Goal: Transaction & Acquisition: Purchase product/service

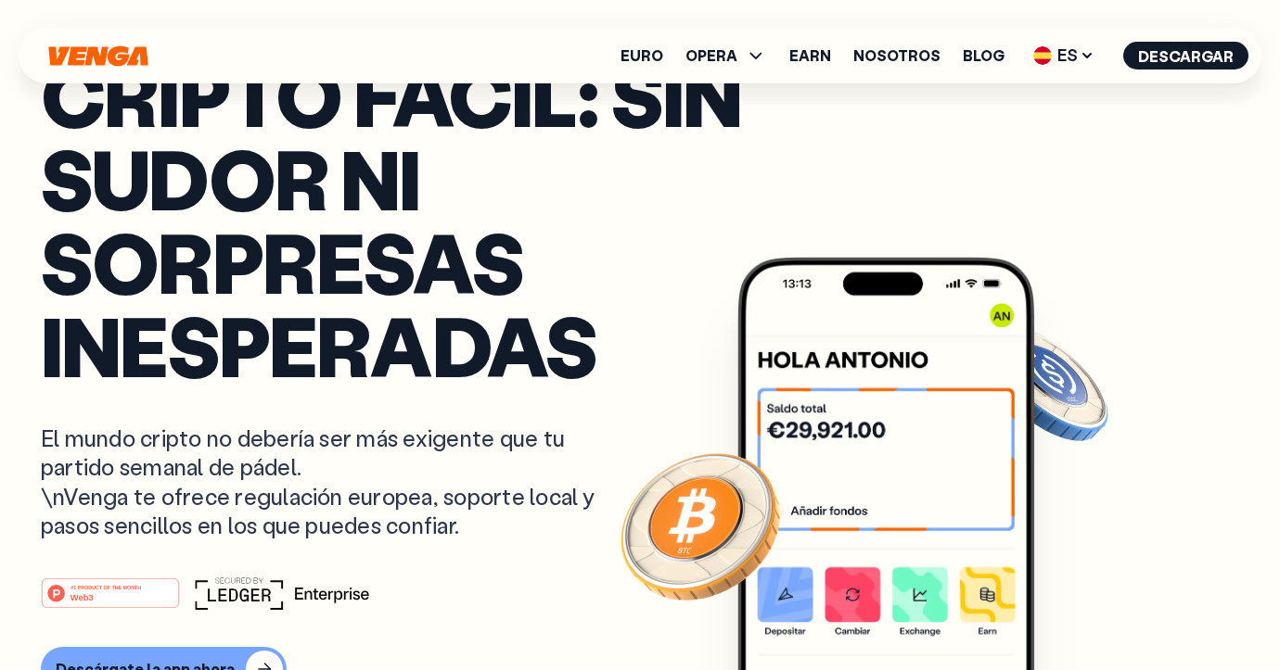
click at [449, 261] on p "Cripto fácil: sin sudor ni sorpresas inesperadas" at bounding box center [458, 220] width 834 height 334
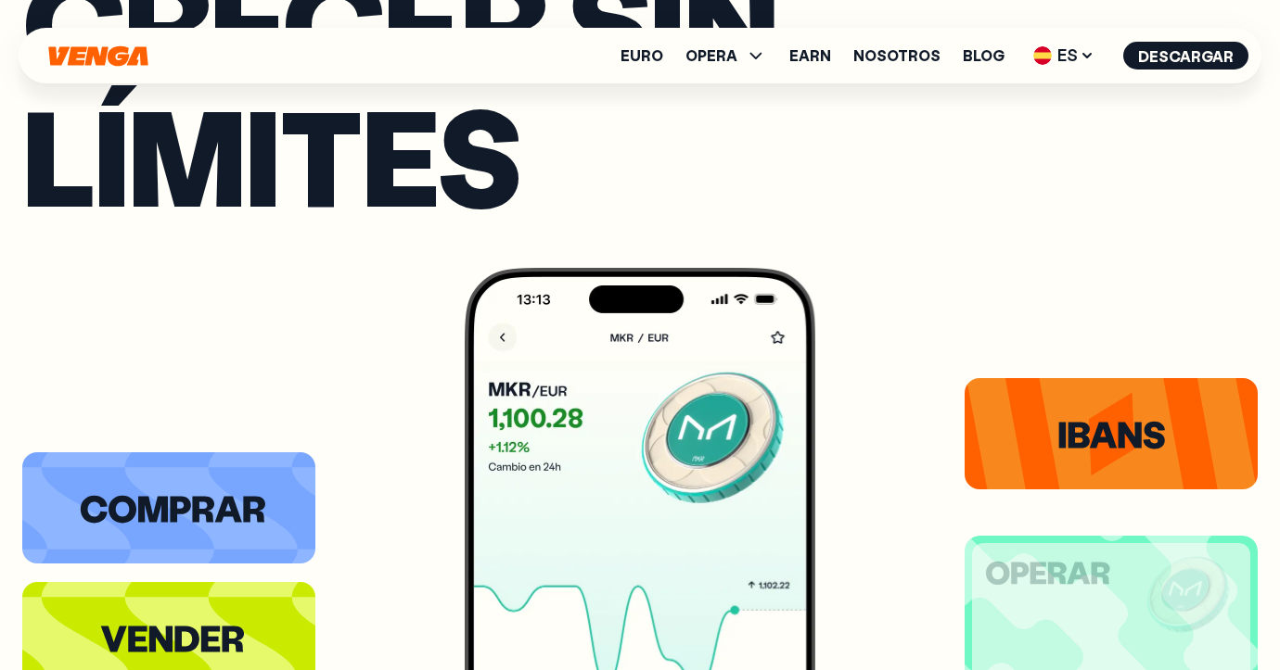
scroll to position [3162, 0]
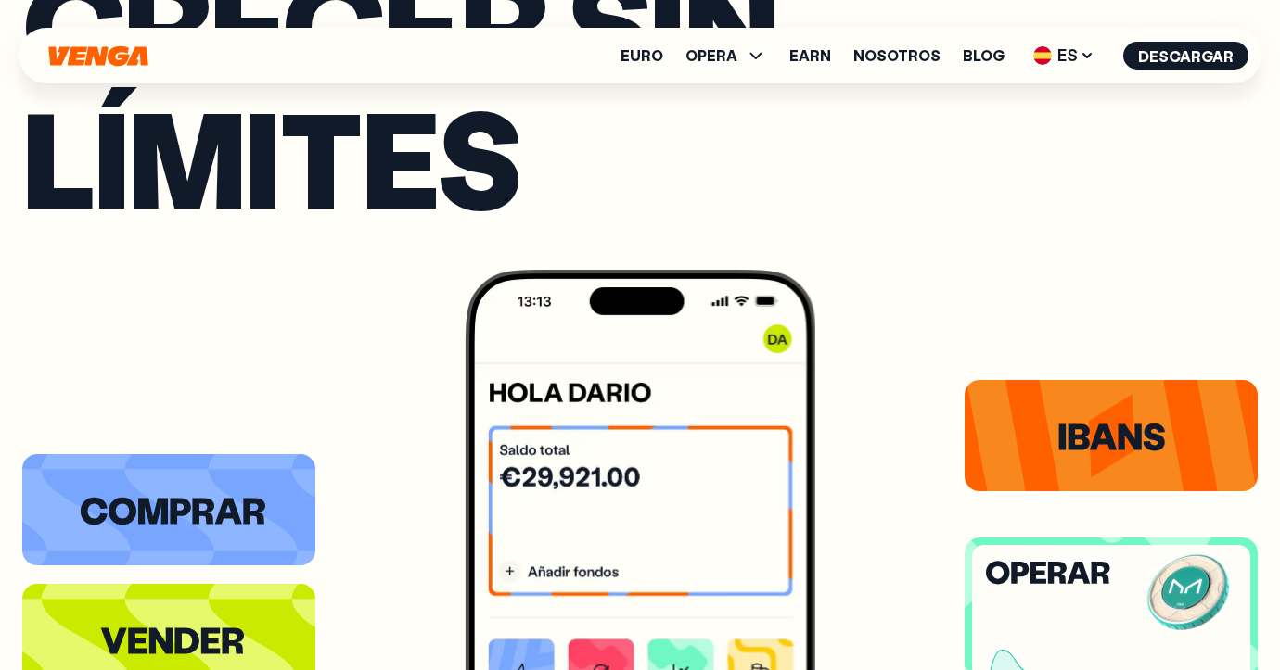
click at [1060, 565] on icon at bounding box center [1057, 573] width 19 height 22
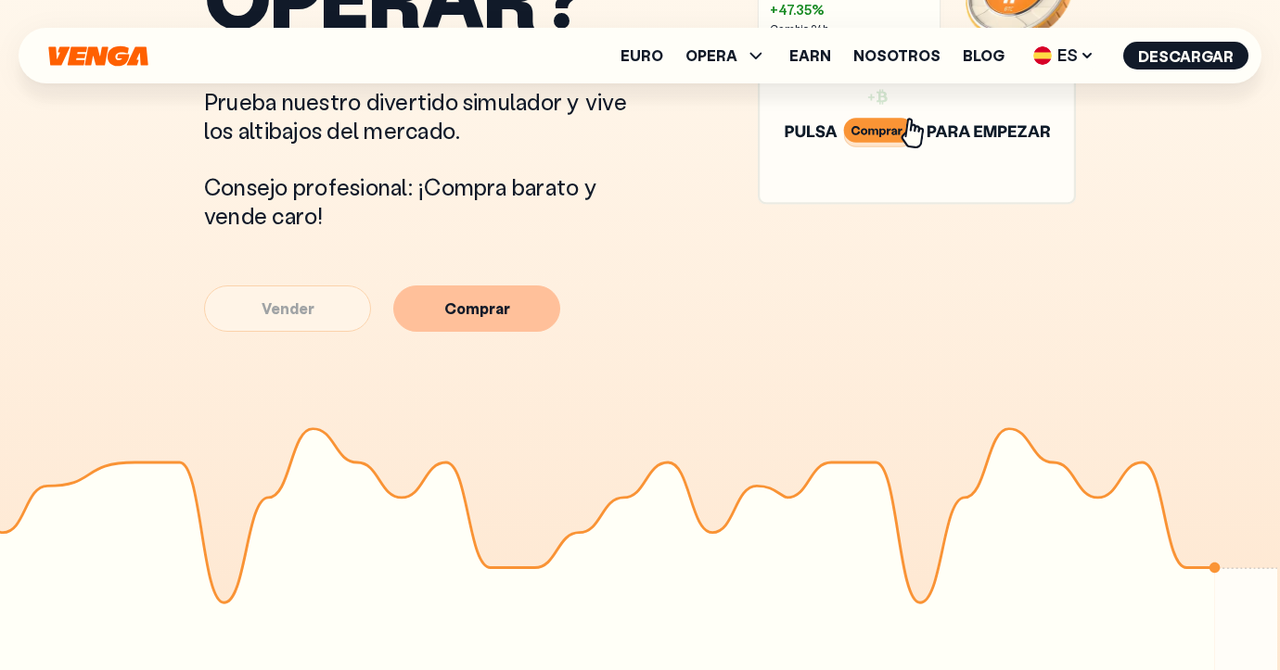
scroll to position [1233, 0]
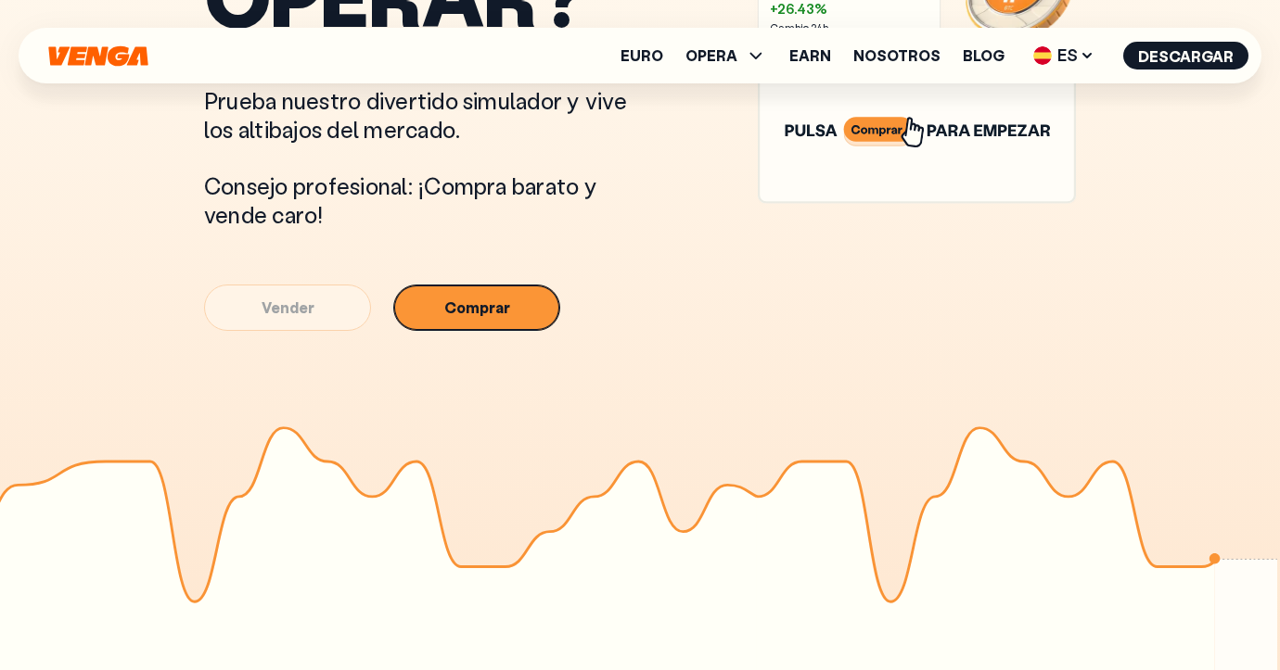
click at [485, 322] on button "Comprar" at bounding box center [476, 308] width 167 height 46
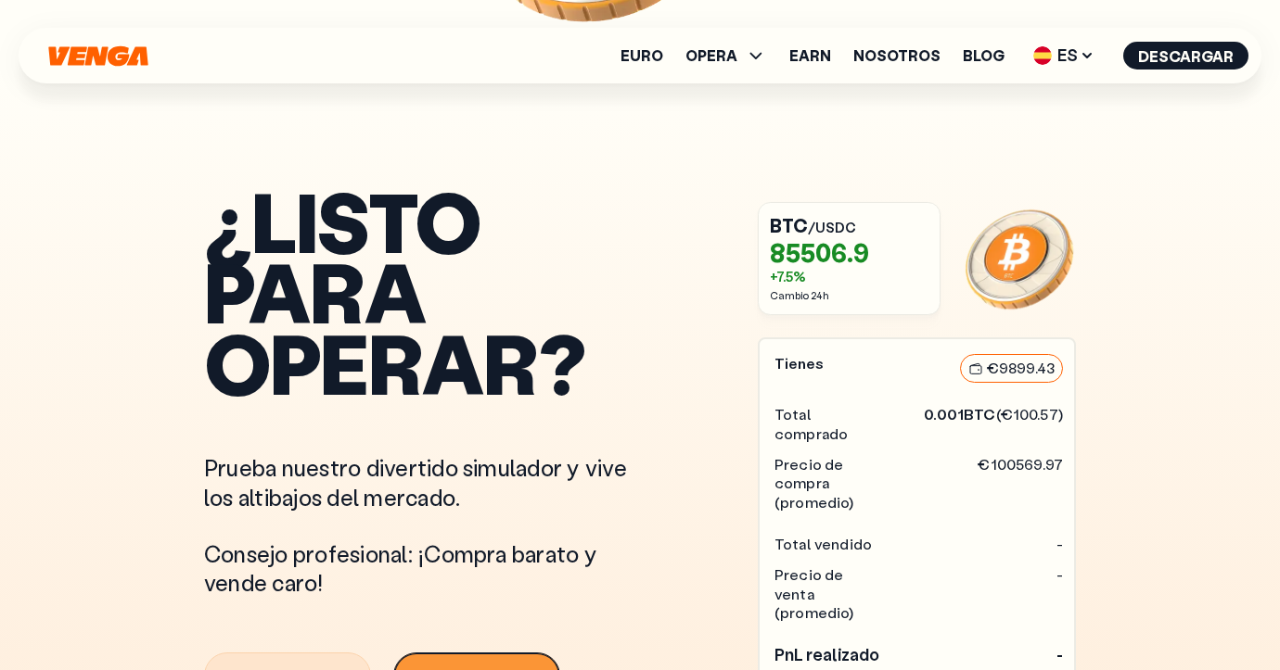
scroll to position [1078, 0]
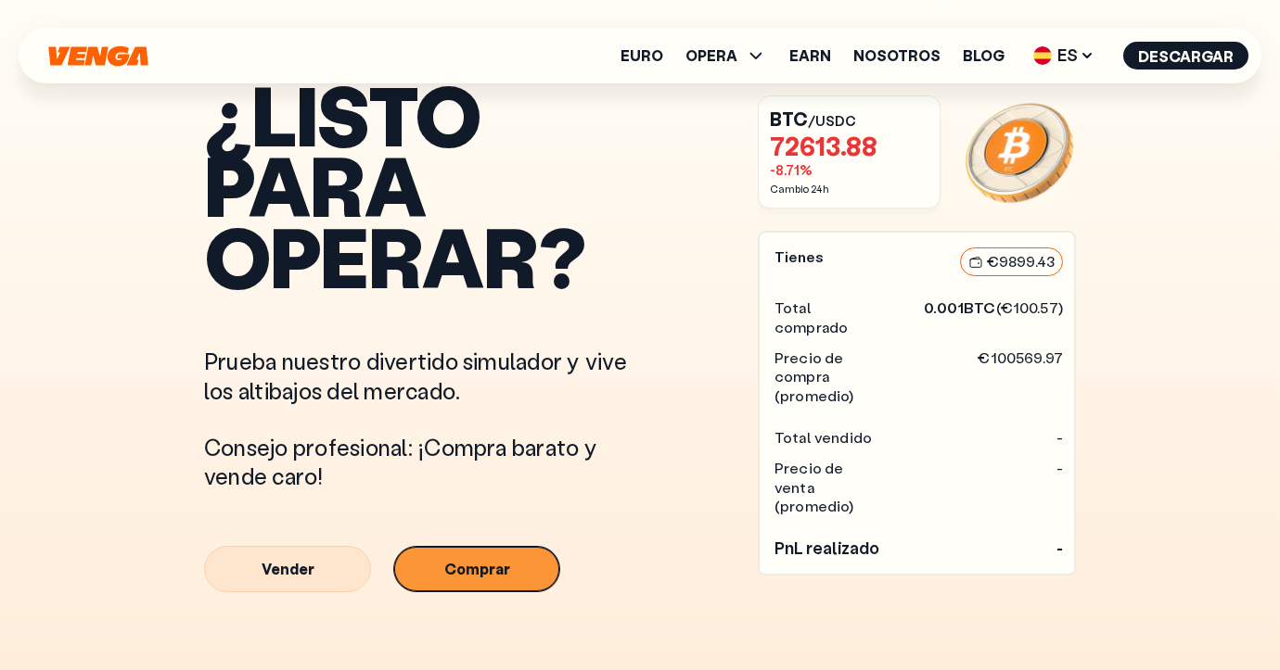
click at [467, 572] on button "Comprar" at bounding box center [476, 569] width 167 height 46
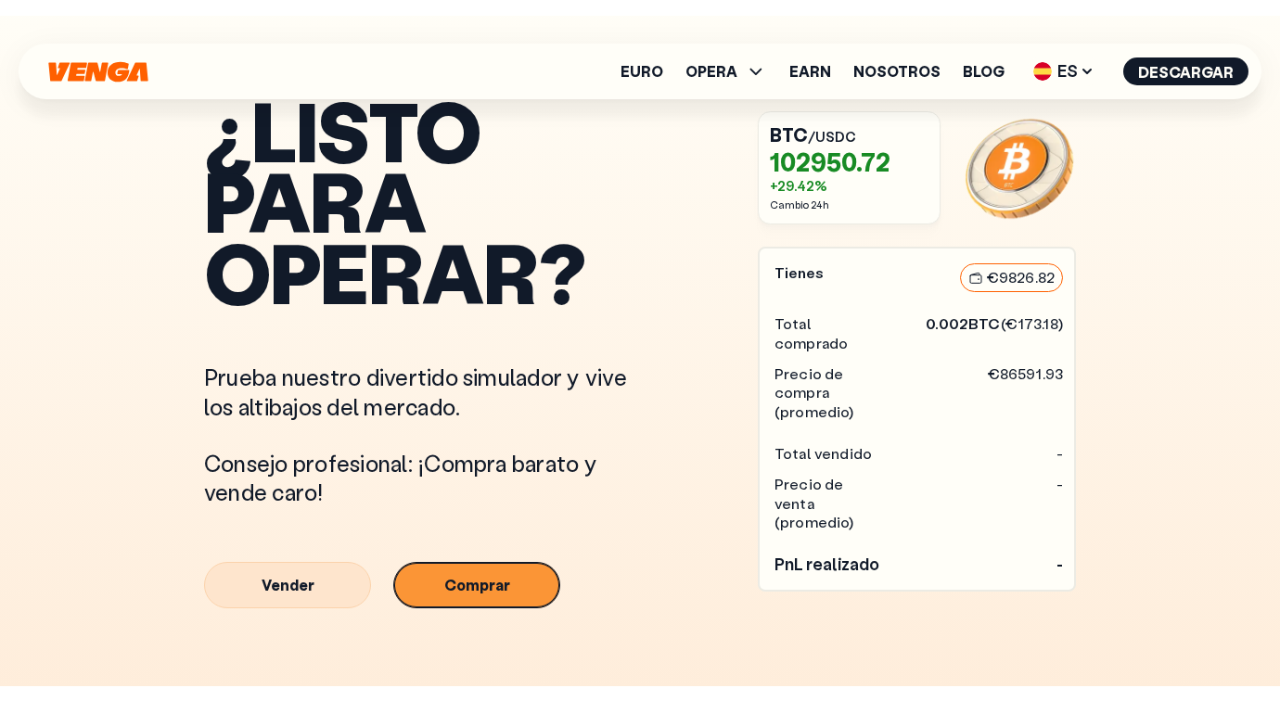
scroll to position [972, 0]
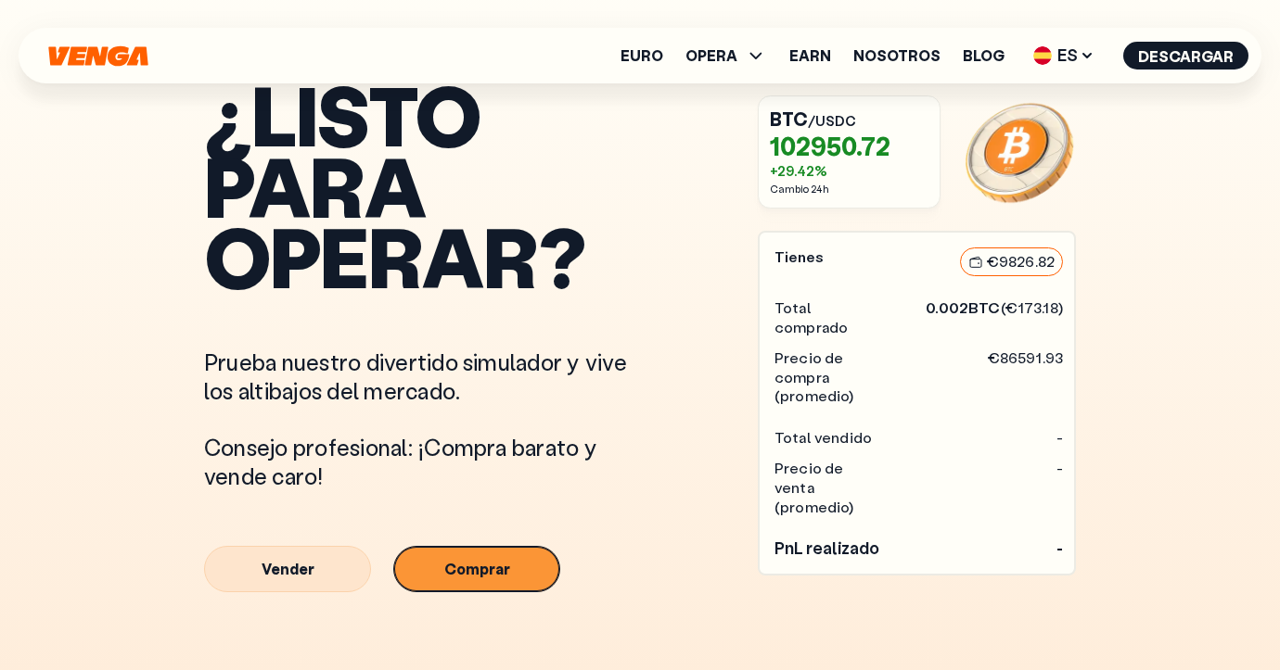
click at [467, 572] on button "Comprar" at bounding box center [476, 569] width 167 height 46
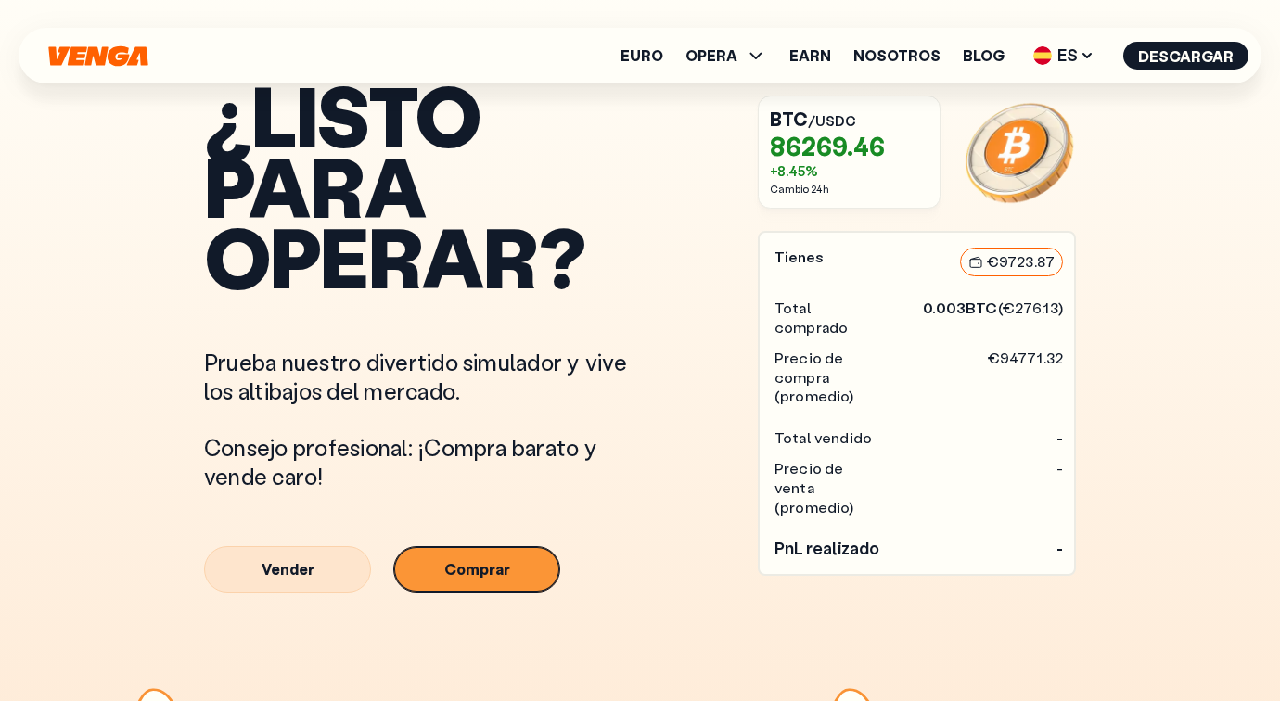
click at [477, 569] on button "Comprar" at bounding box center [476, 569] width 167 height 46
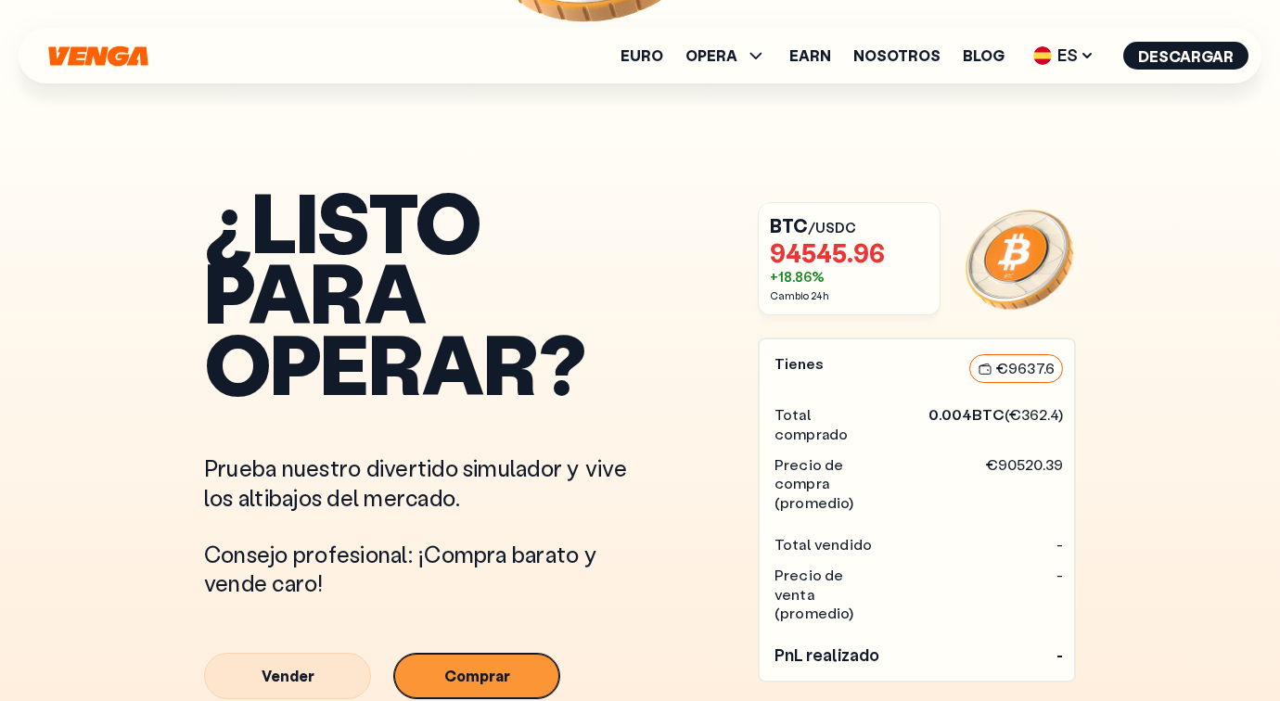
scroll to position [1078, 0]
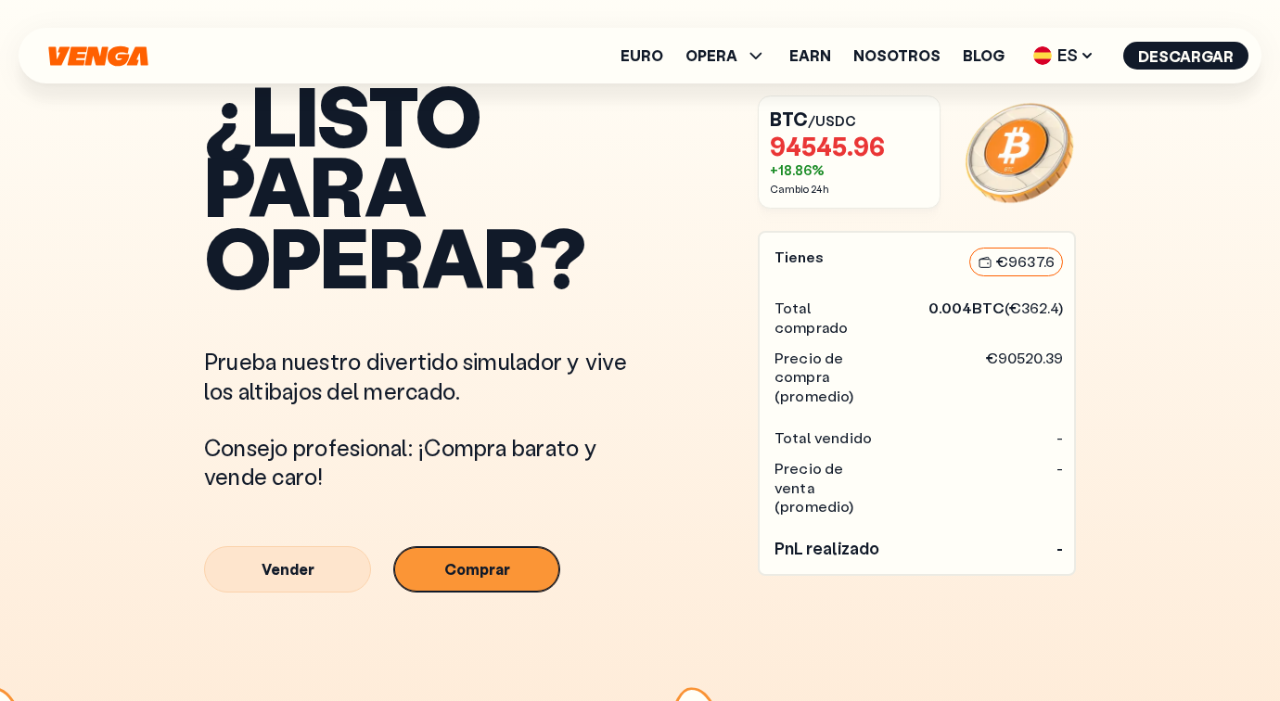
click at [477, 569] on button "Comprar" at bounding box center [476, 569] width 167 height 46
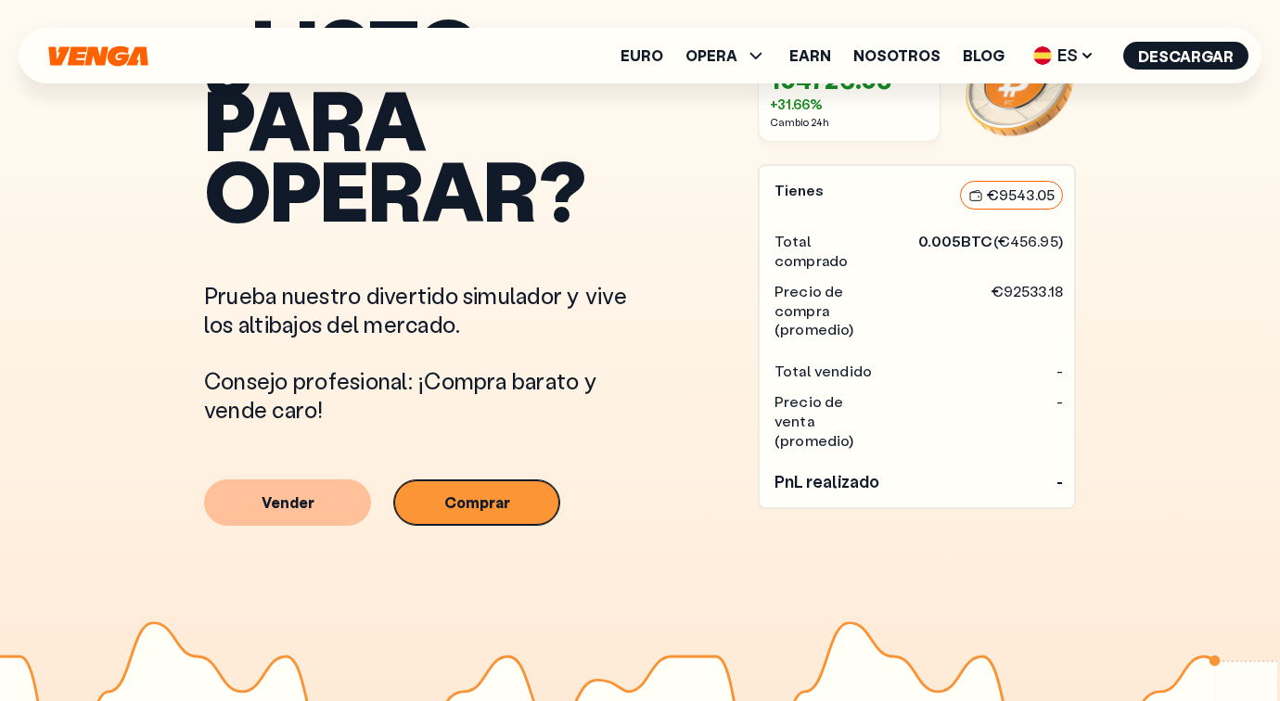
scroll to position [1039, 0]
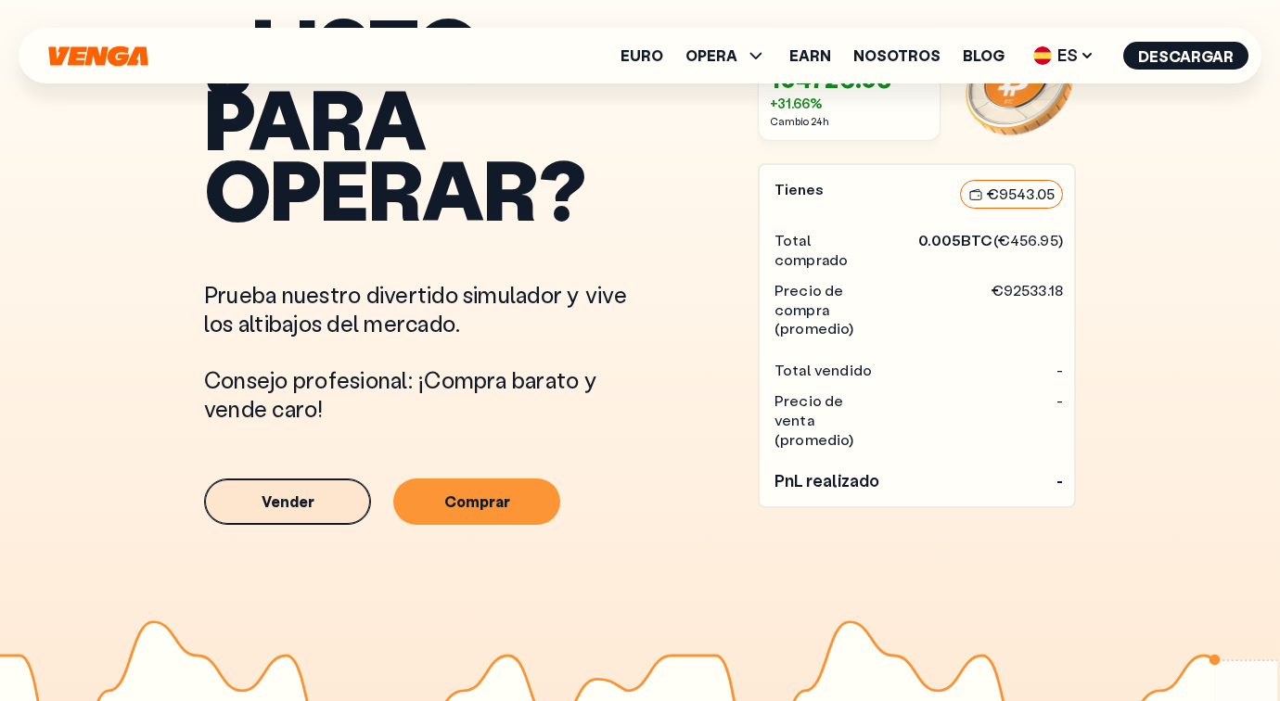
click at [285, 517] on button "Vender" at bounding box center [287, 501] width 167 height 46
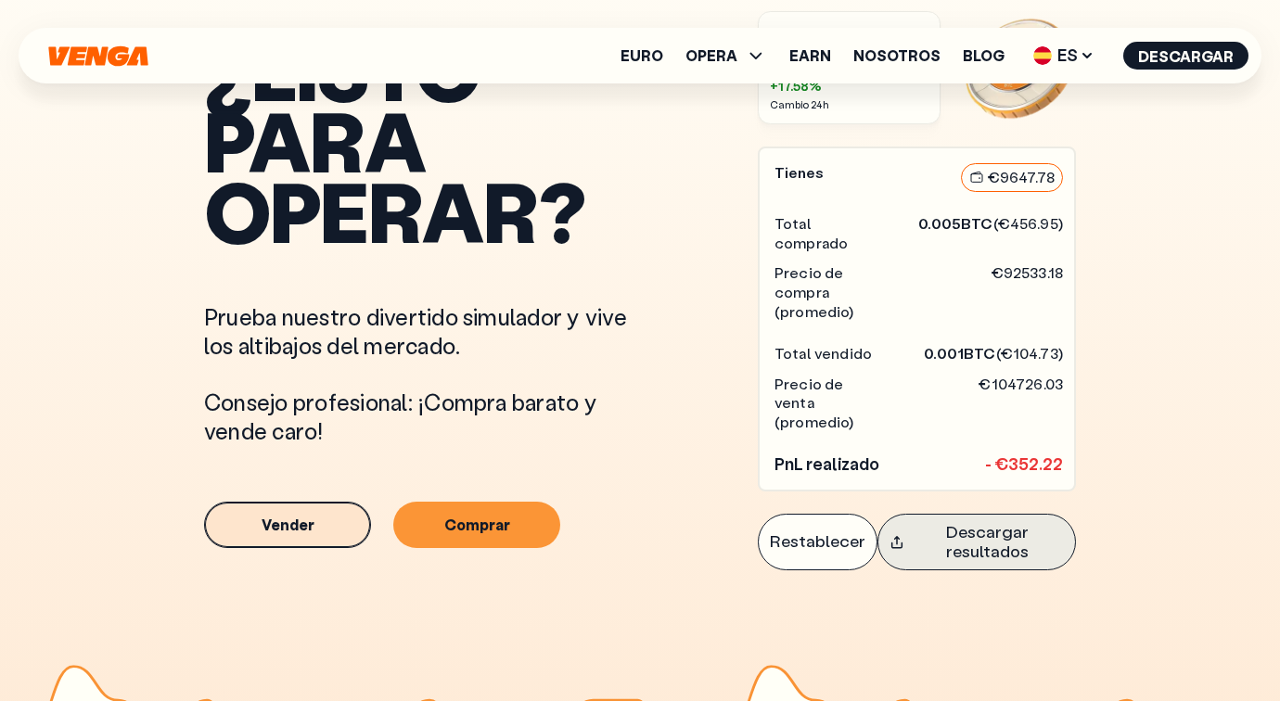
scroll to position [1146, 0]
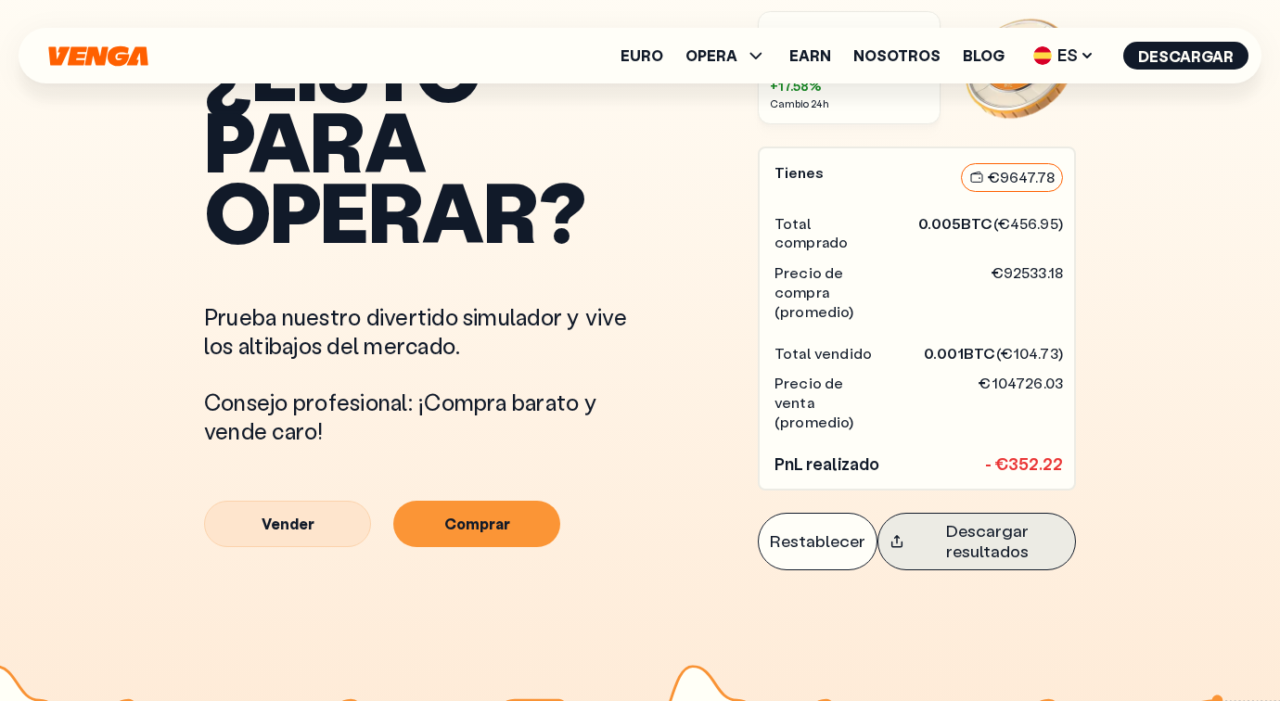
click at [953, 513] on button "Descargar resultados" at bounding box center [976, 541] width 198 height 57
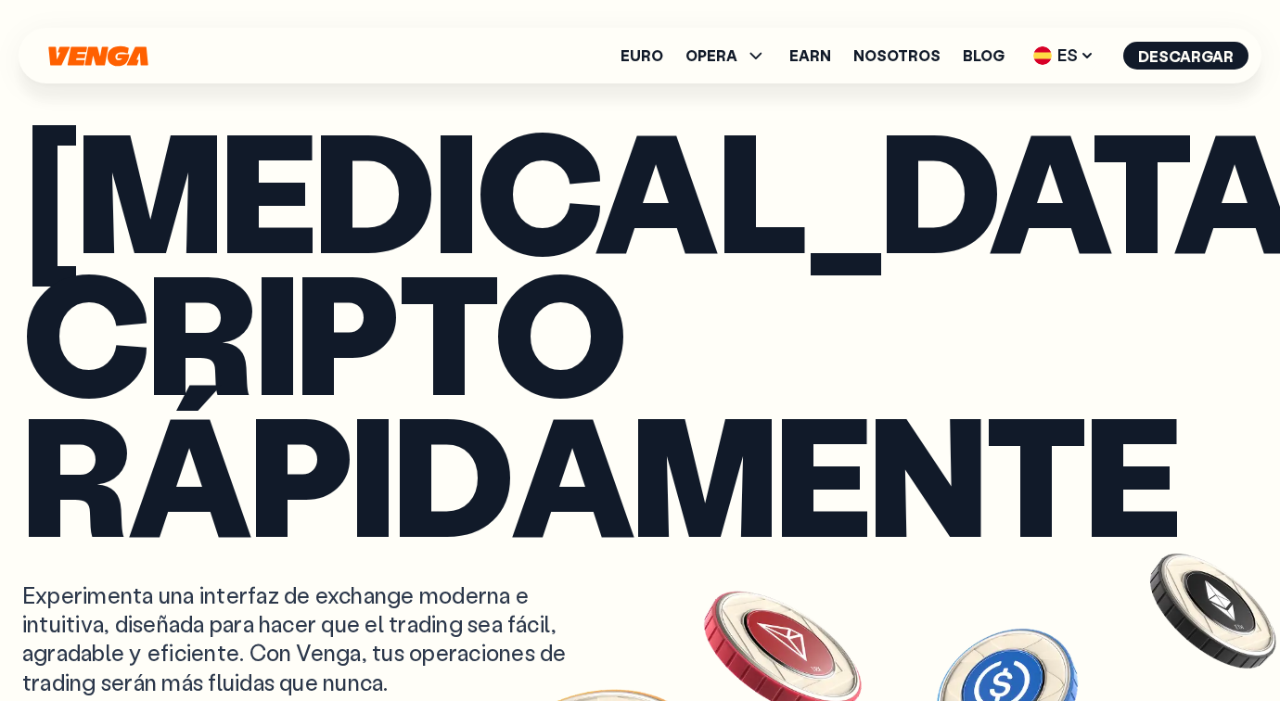
scroll to position [0, 0]
